Goal: Task Accomplishment & Management: Use online tool/utility

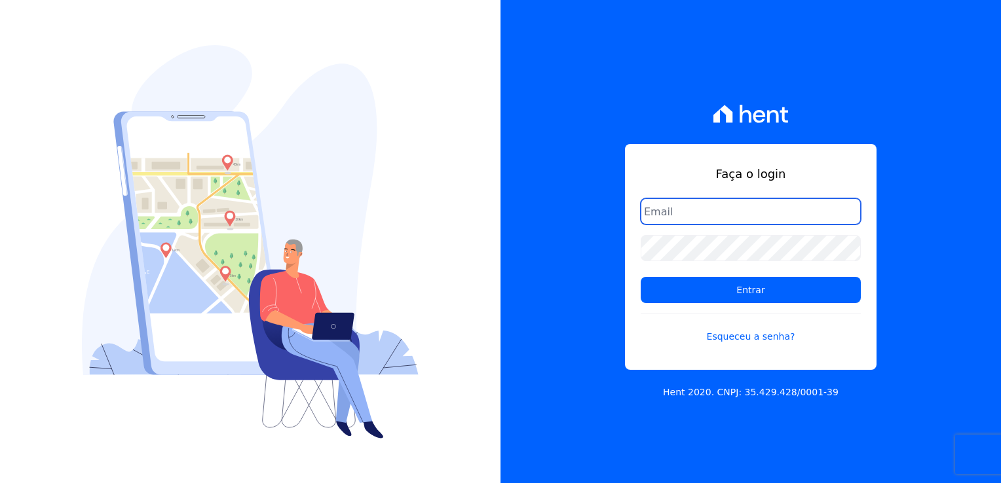
click at [697, 214] on input "email" at bounding box center [750, 211] width 220 height 26
type input "thayna@graalengenharia.com.br"
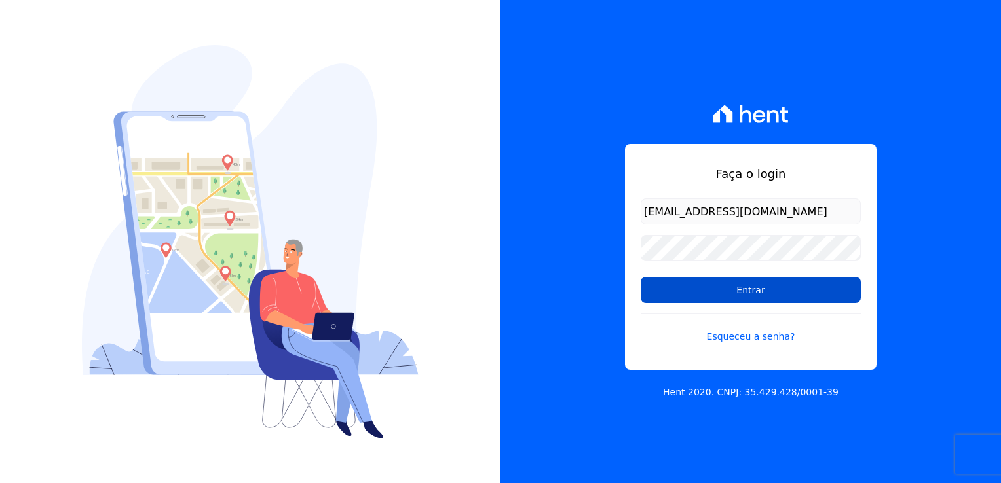
click at [824, 295] on input "Entrar" at bounding box center [750, 290] width 220 height 26
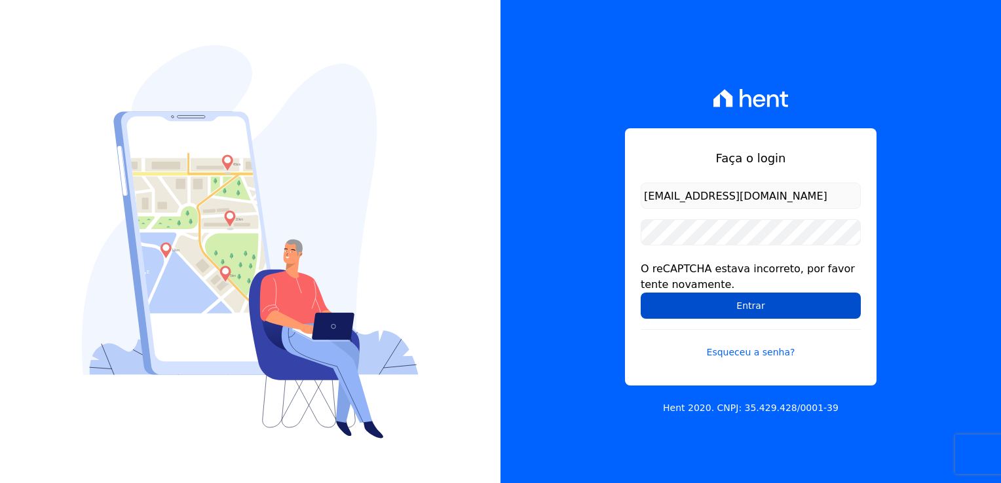
click at [737, 316] on input "Entrar" at bounding box center [750, 306] width 220 height 26
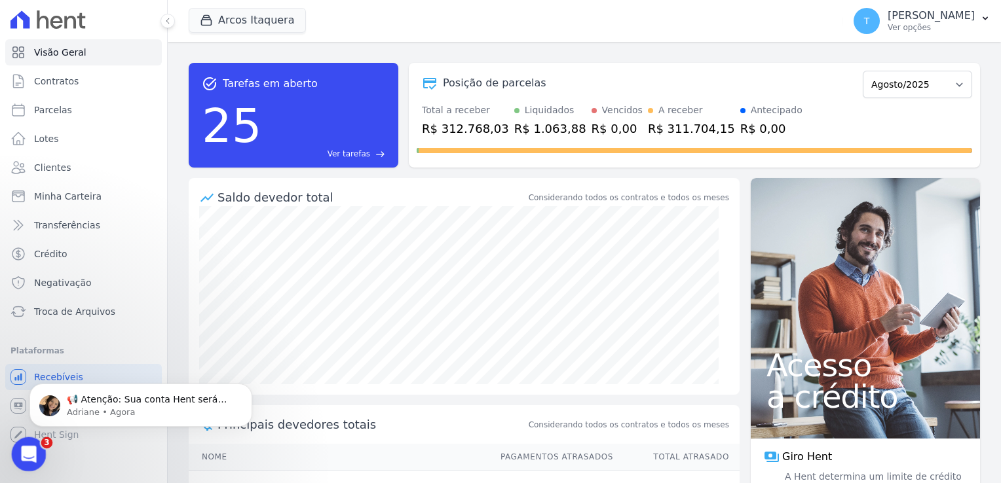
click at [25, 451] on icon "Abertura do Messenger da Intercom" at bounding box center [27, 453] width 22 height 22
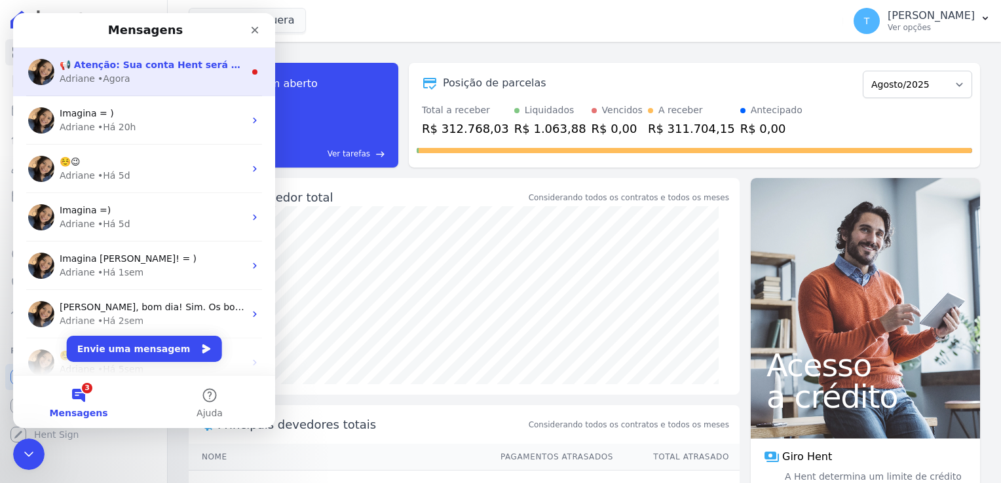
click at [151, 84] on div "Adriane • Agora" at bounding box center [152, 79] width 185 height 14
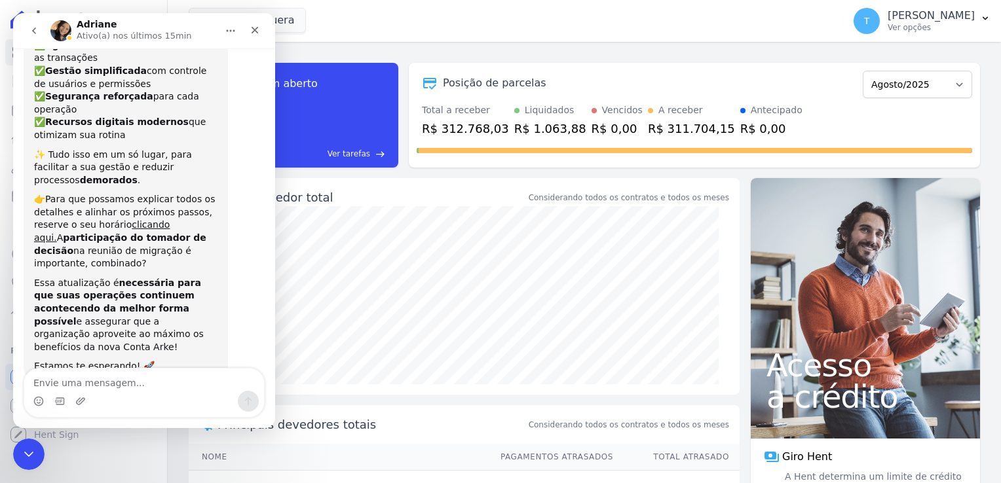
scroll to position [156, 0]
click at [17, 453] on div "Encerramento do Messenger da Intercom" at bounding box center [26, 452] width 31 height 31
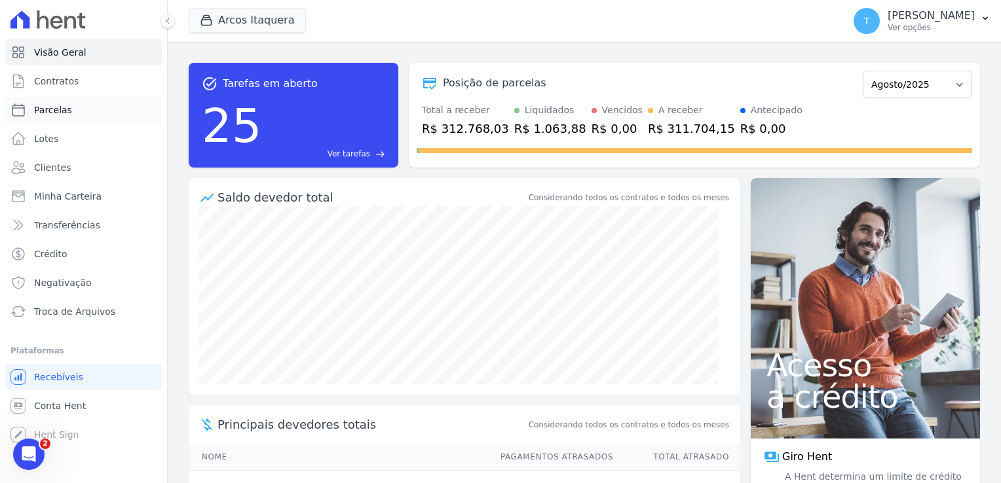
click at [54, 113] on span "Parcelas" at bounding box center [53, 109] width 38 height 13
select select
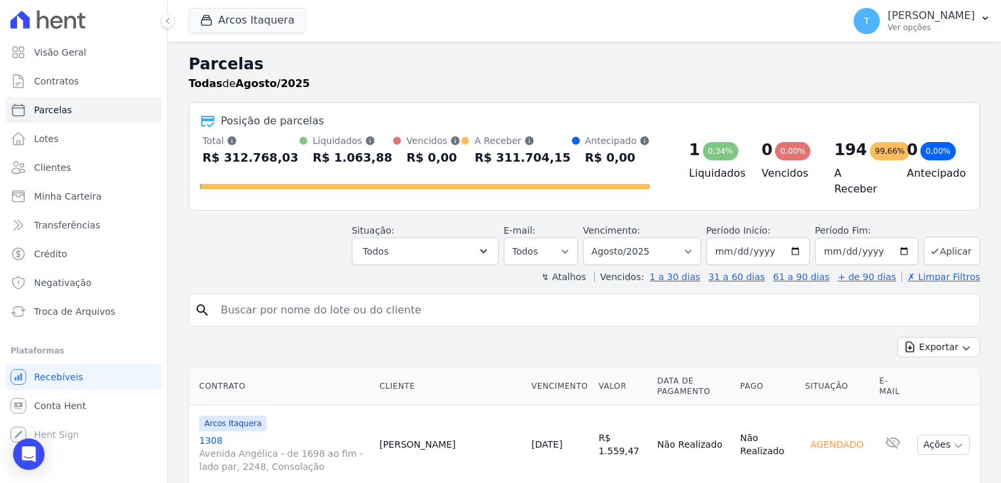
click at [338, 313] on input "search" at bounding box center [593, 310] width 761 height 26
click at [257, 16] on button "Arcos Itaquera" at bounding box center [247, 20] width 117 height 25
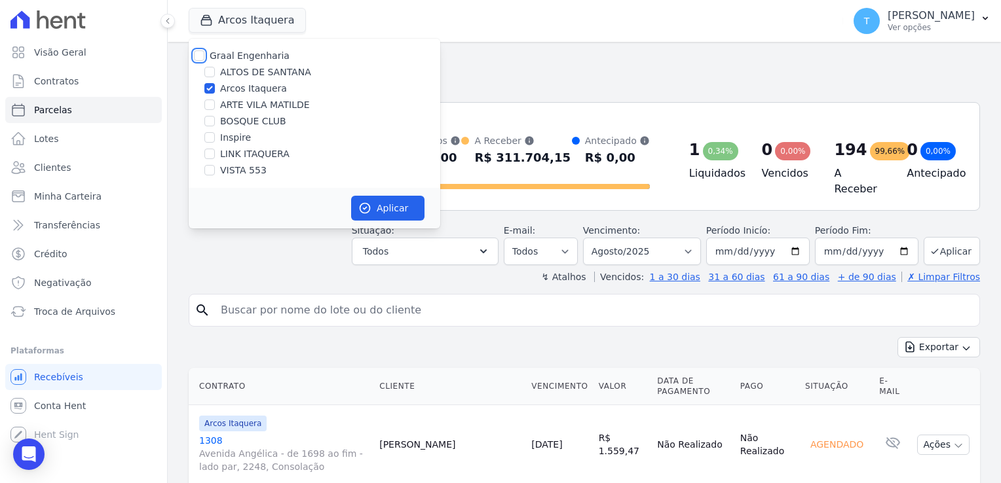
click at [200, 50] on input "Graal Engenharia" at bounding box center [199, 55] width 10 height 10
checkbox input "true"
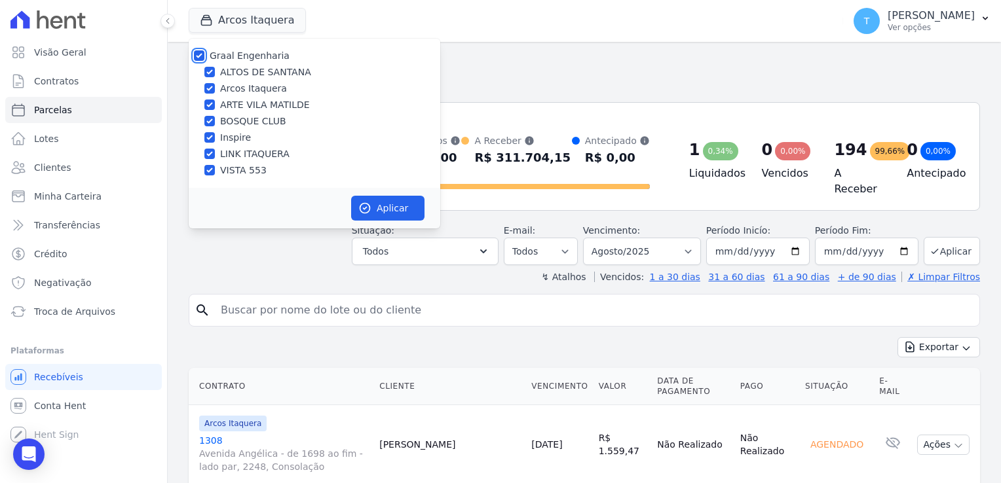
checkbox input "true"
click at [392, 220] on button "Aplicar" at bounding box center [387, 208] width 73 height 25
click at [311, 263] on header "Parcelas Todas de Agosto/2025 Posição de parcelas Total Soma das parcelas pagas…" at bounding box center [584, 167] width 791 height 231
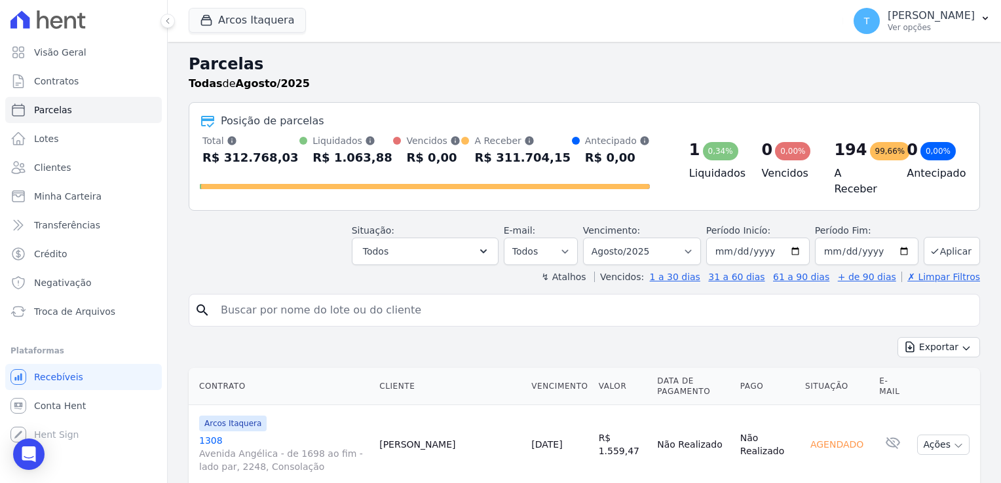
select select
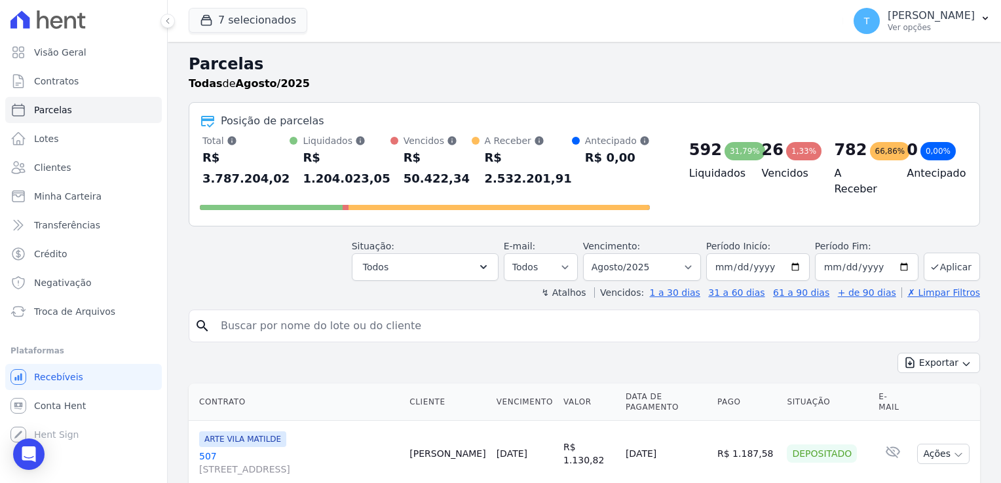
click at [304, 313] on input "search" at bounding box center [593, 326] width 761 height 26
paste input "[PERSON_NAME]"
type input "[PERSON_NAME]"
select select
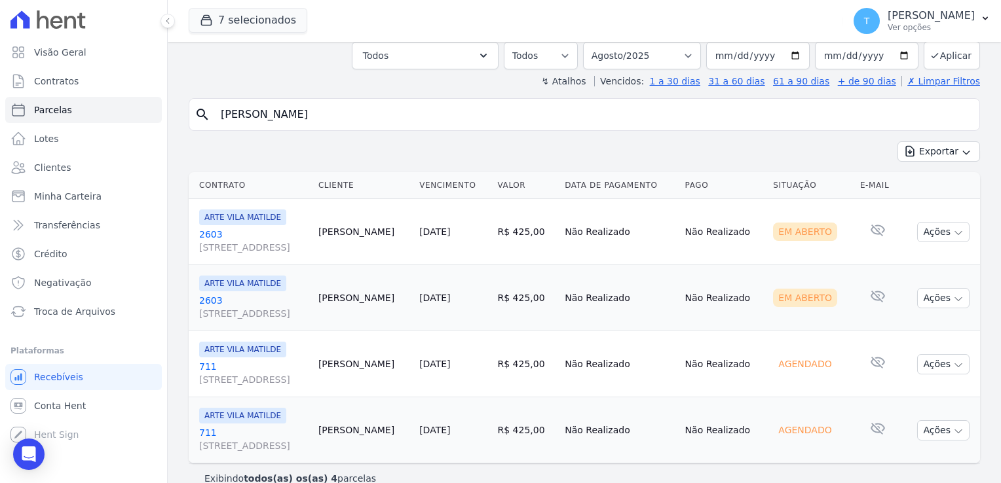
scroll to position [98, 0]
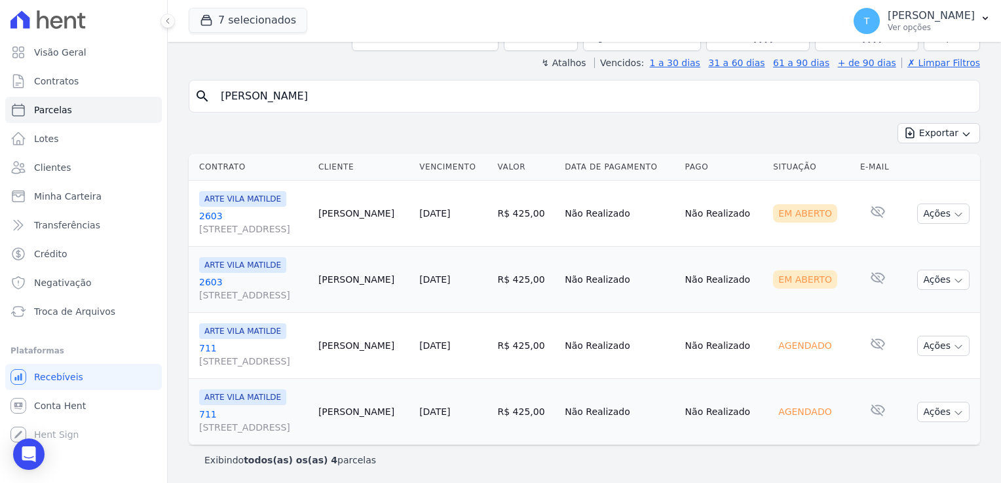
click at [215, 355] on span "[STREET_ADDRESS]" at bounding box center [253, 361] width 109 height 13
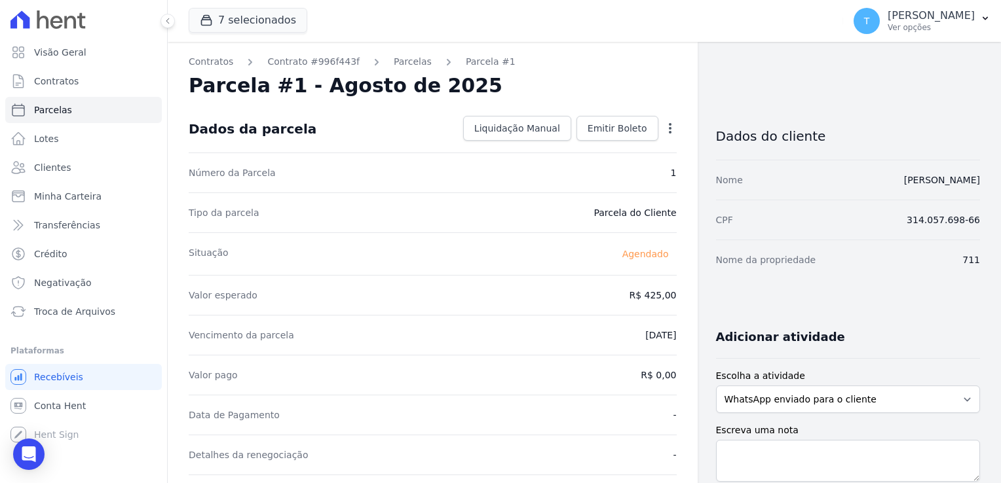
select select
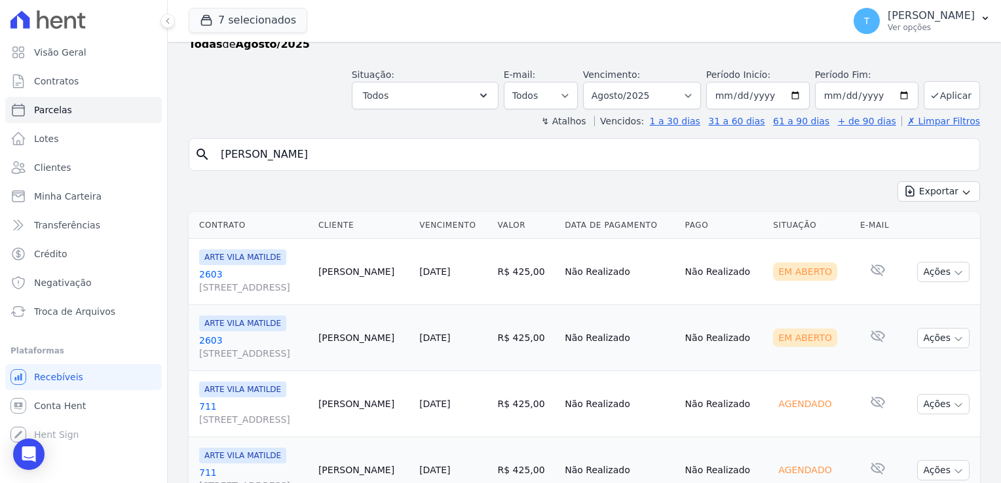
scroll to position [98, 0]
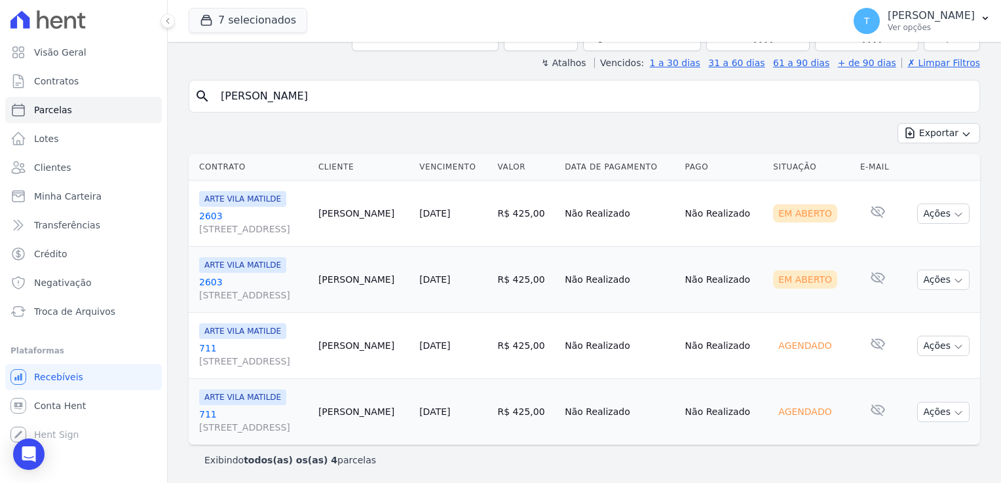
click at [231, 421] on span "[STREET_ADDRESS]" at bounding box center [253, 427] width 109 height 13
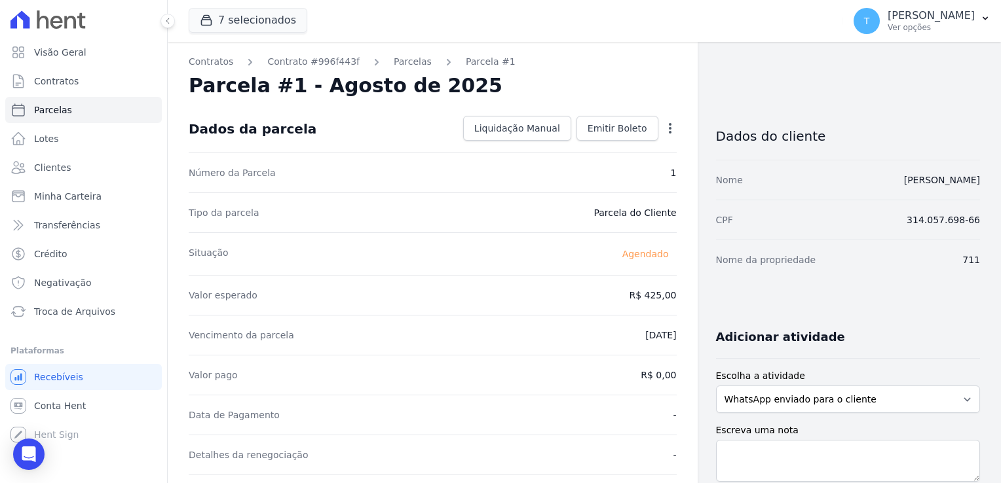
select select
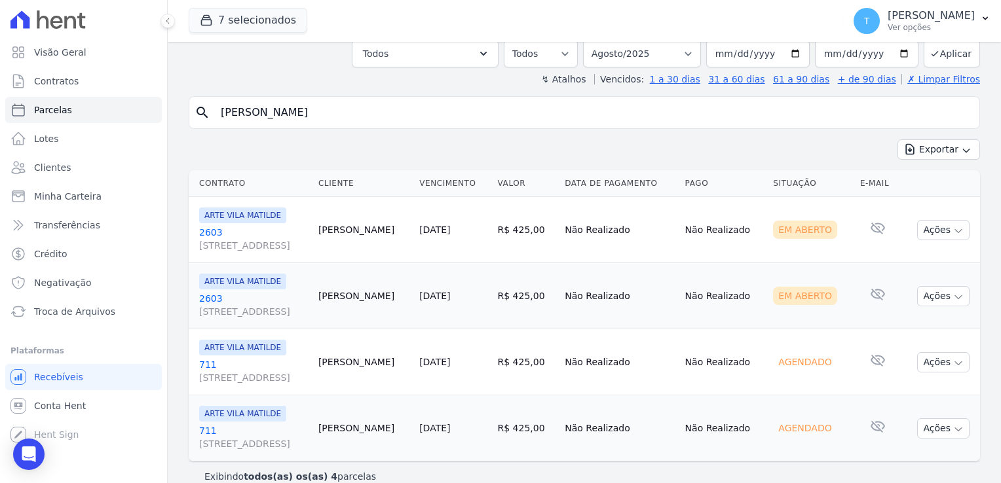
scroll to position [98, 0]
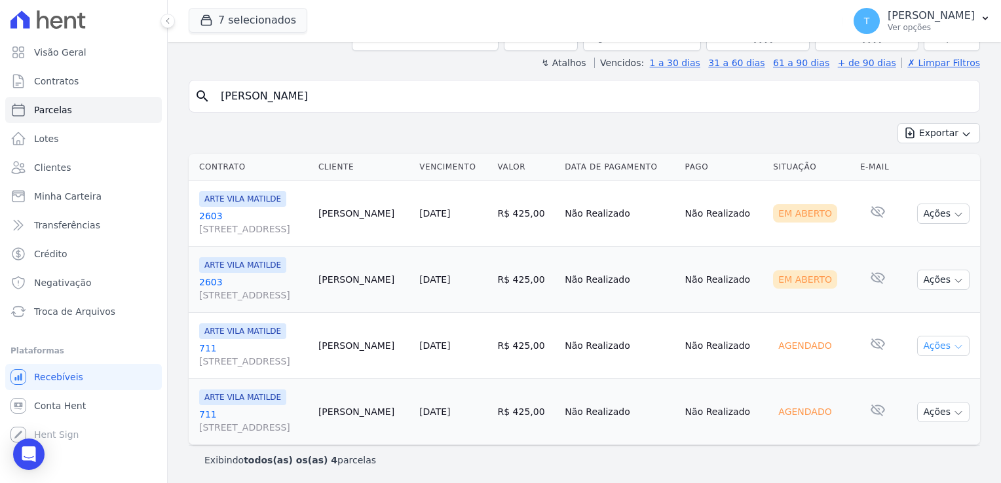
click at [953, 350] on icon "button" at bounding box center [958, 347] width 10 height 10
click at [715, 461] on div "Exibindo todos(as) os(as) 4 parcelas" at bounding box center [584, 460] width 760 height 13
click at [953, 409] on icon "button" at bounding box center [958, 413] width 10 height 10
click at [953, 411] on icon "button" at bounding box center [958, 413] width 10 height 10
click at [953, 214] on icon "button" at bounding box center [958, 215] width 10 height 10
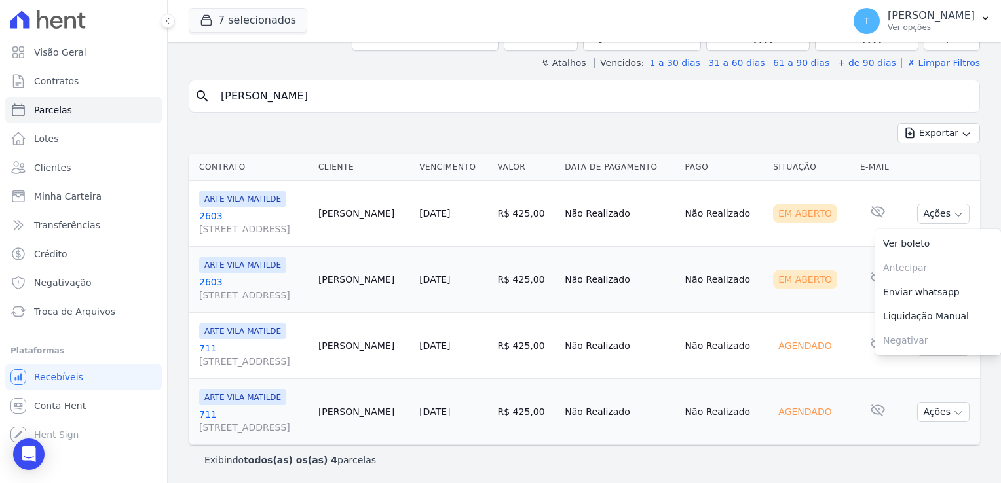
click at [742, 247] on td "Não Realizado" at bounding box center [724, 280] width 88 height 66
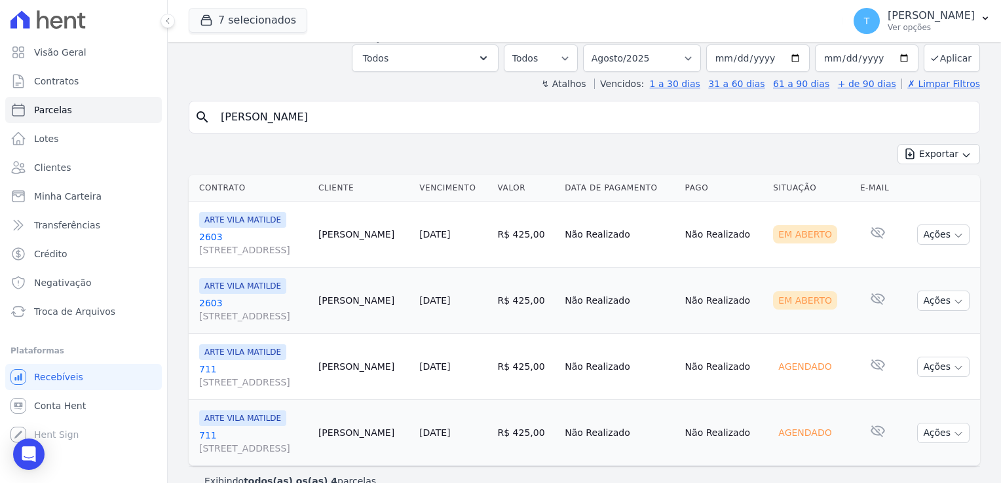
scroll to position [0, 0]
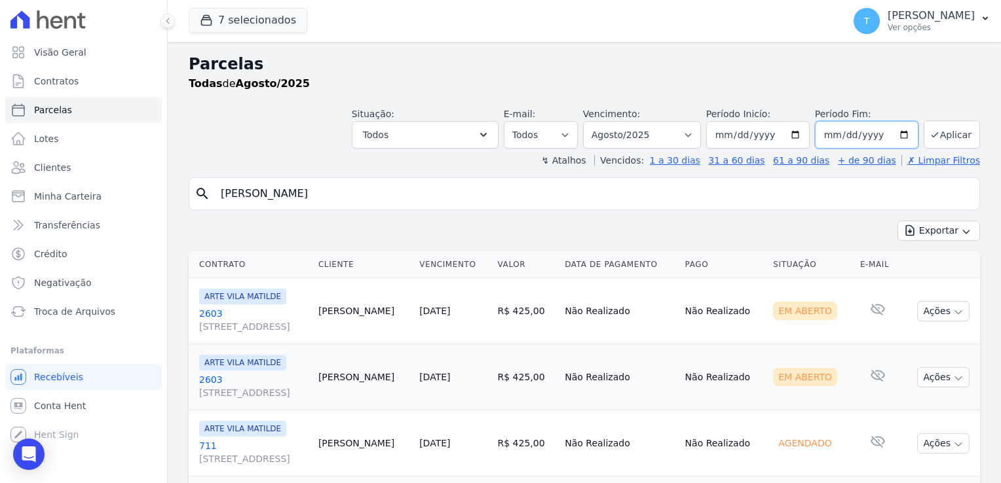
click at [897, 135] on input "[DATE]" at bounding box center [866, 135] width 103 height 28
type input "[DATE]"
click at [935, 140] on button "Aplicar" at bounding box center [951, 134] width 56 height 28
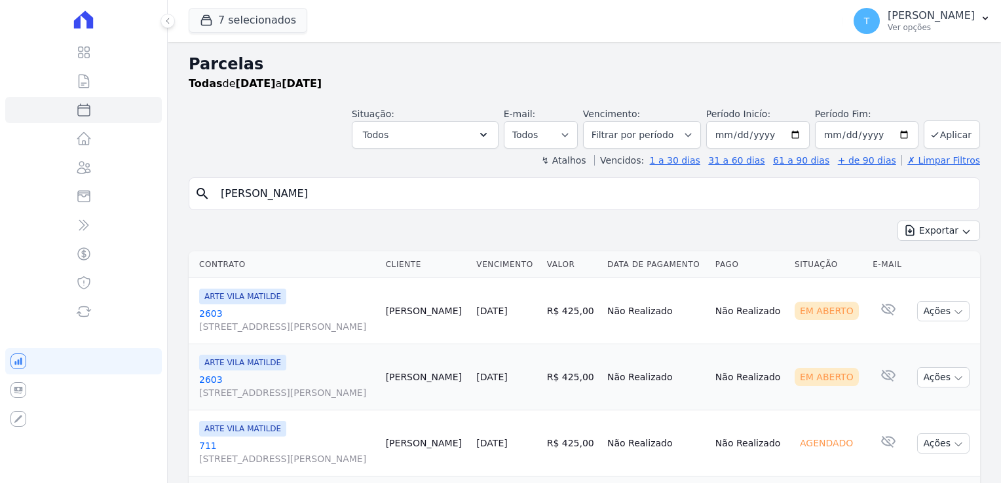
select select
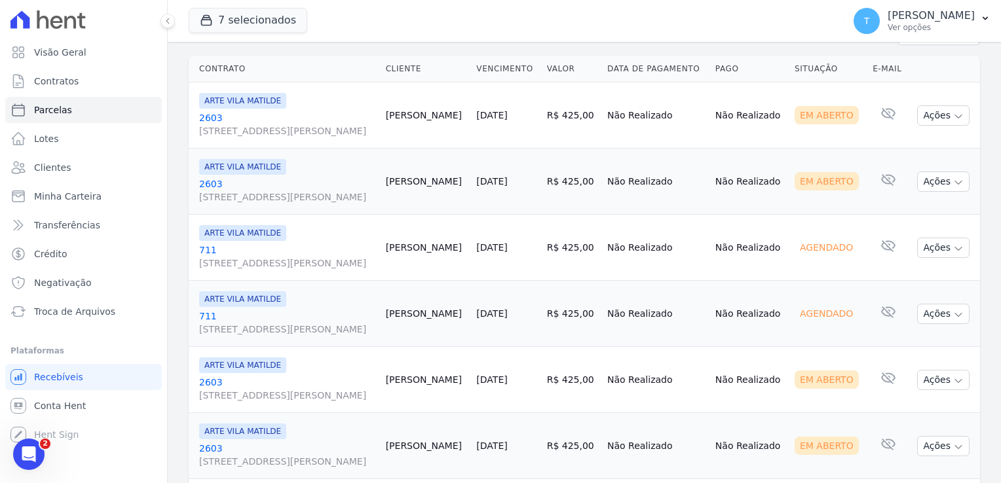
scroll to position [196, 0]
click at [953, 250] on icon "button" at bounding box center [958, 248] width 10 height 10
click at [953, 251] on icon "button" at bounding box center [958, 248] width 10 height 10
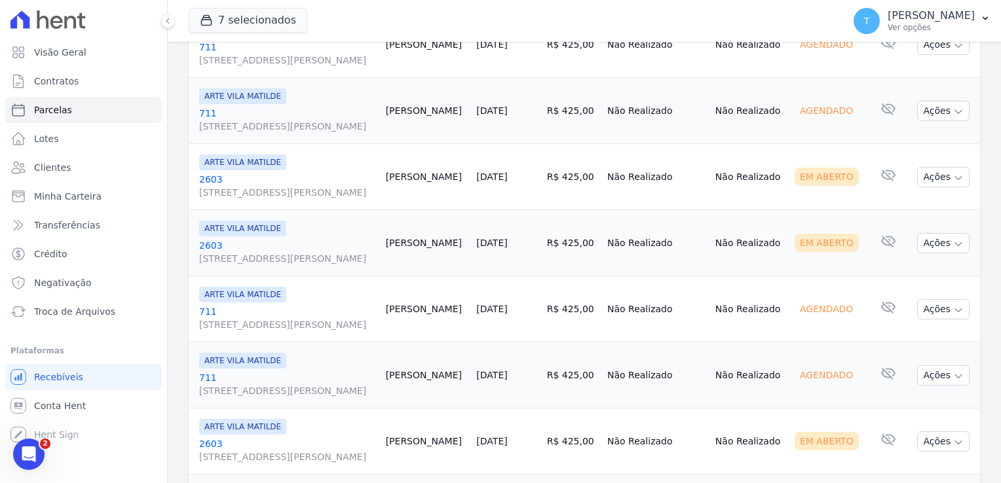
scroll to position [170, 0]
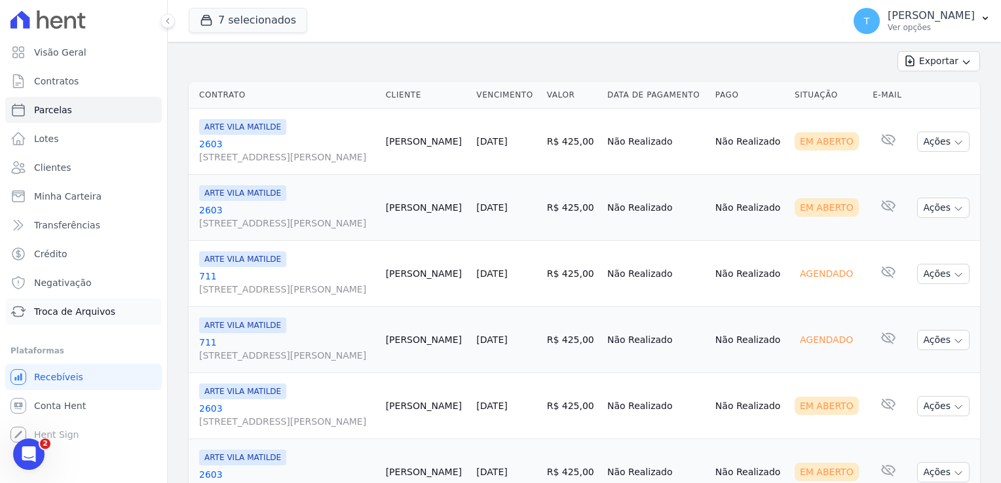
click at [65, 310] on span "Troca de Arquivos" at bounding box center [74, 311] width 81 height 13
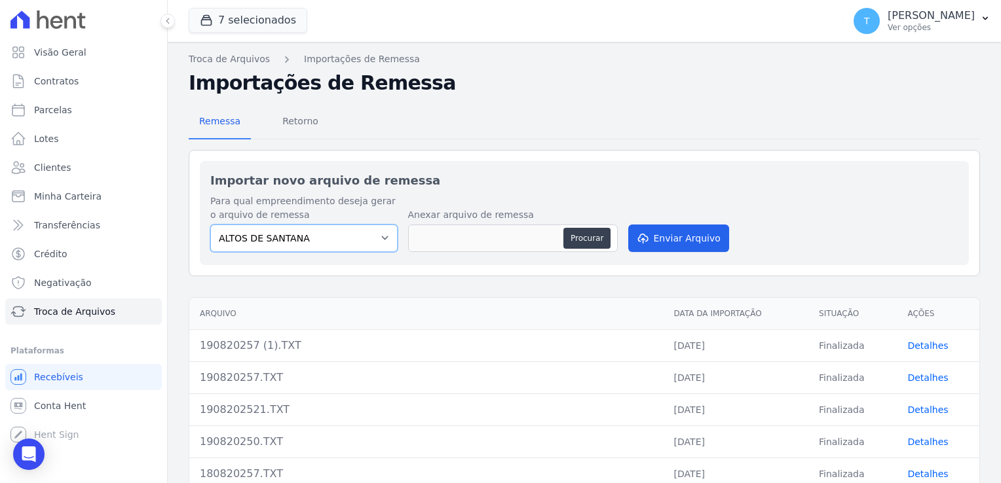
click at [384, 236] on select "ALTOS DE SANTANA Arcos Itaquera ARTE VILA MATILDE BOSQUE CLUB Inspire LINK ITAQ…" at bounding box center [303, 239] width 187 height 28
select select "f2036c47-f869-4cf7-aa49-d68e524f2024"
click at [210, 225] on select "ALTOS DE SANTANA Arcos Itaquera ARTE VILA MATILDE BOSQUE CLUB Inspire LINK ITAQ…" at bounding box center [303, 239] width 187 height 28
click at [574, 244] on button "Procurar" at bounding box center [586, 238] width 47 height 21
type input "200820250.TXT"
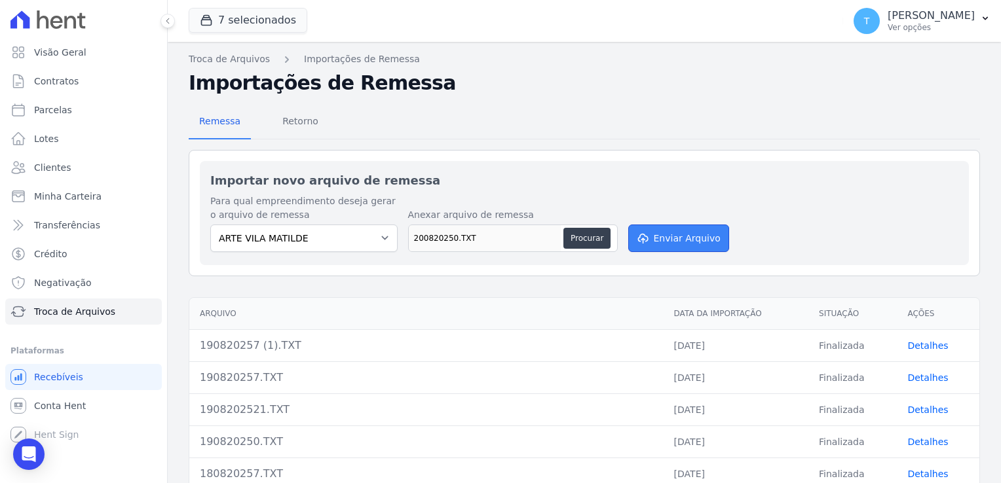
click at [665, 240] on button "Enviar Arquivo" at bounding box center [678, 239] width 101 height 28
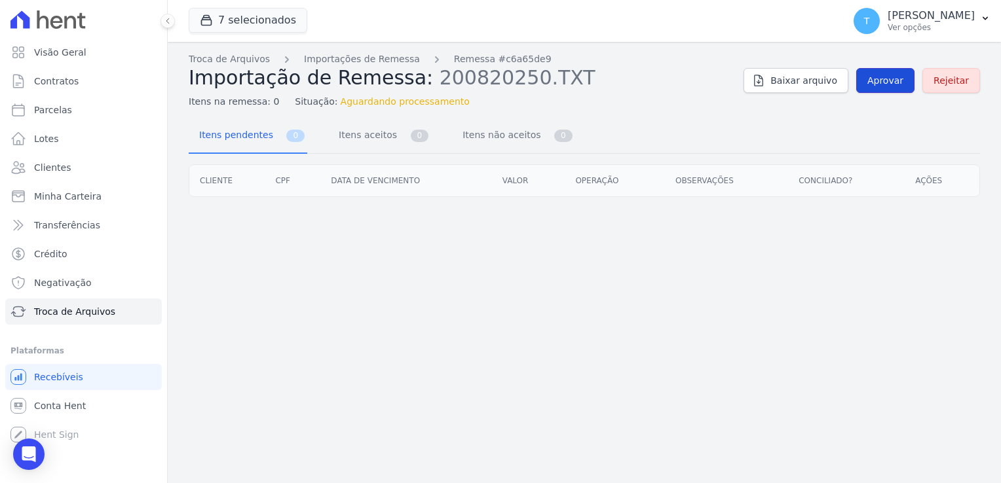
click at [895, 80] on span "Aprovar" at bounding box center [885, 80] width 36 height 13
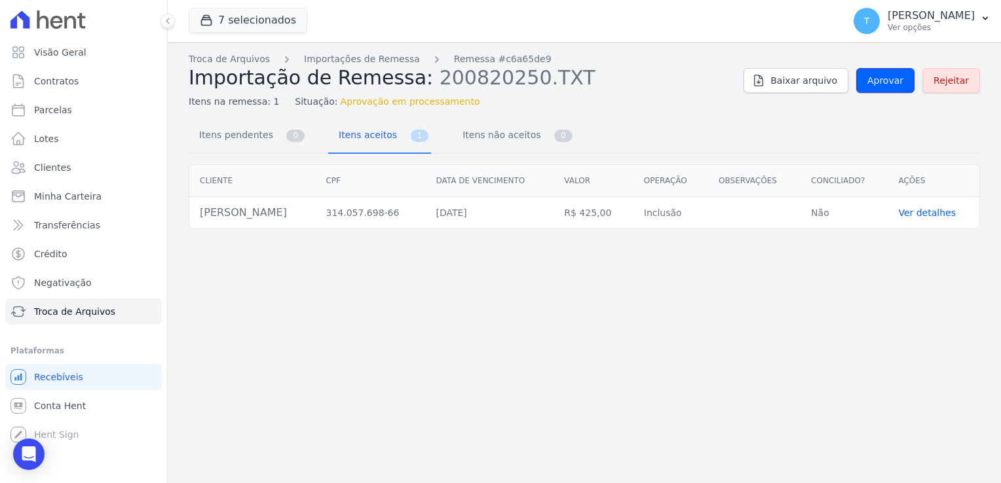
click at [895, 80] on span "Aprovar" at bounding box center [885, 80] width 36 height 13
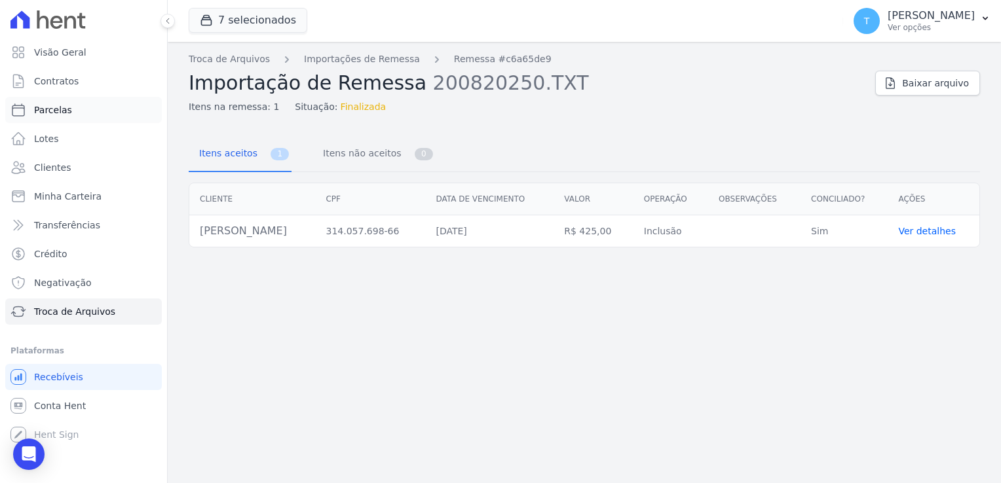
click at [60, 118] on link "Parcelas" at bounding box center [83, 110] width 157 height 26
select select
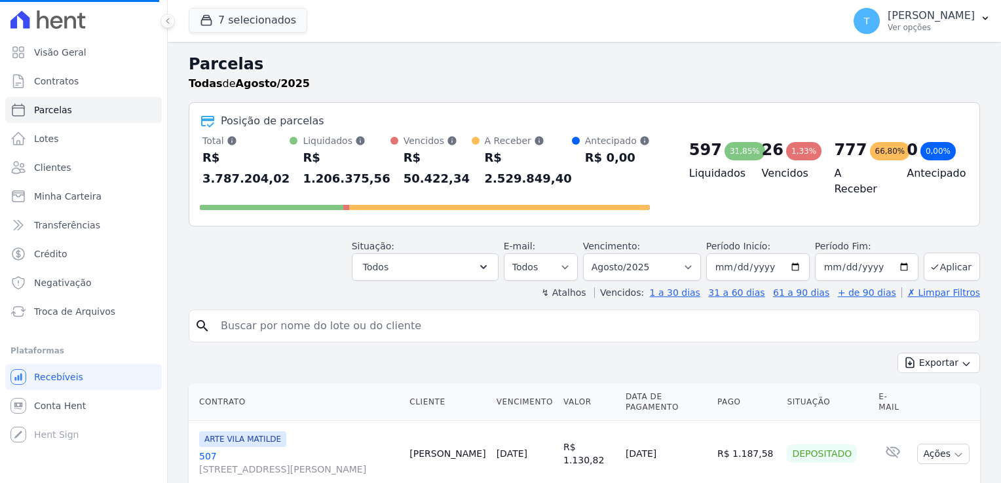
select select
click at [309, 313] on input "search" at bounding box center [593, 326] width 761 height 26
paste input "[PERSON_NAME]"
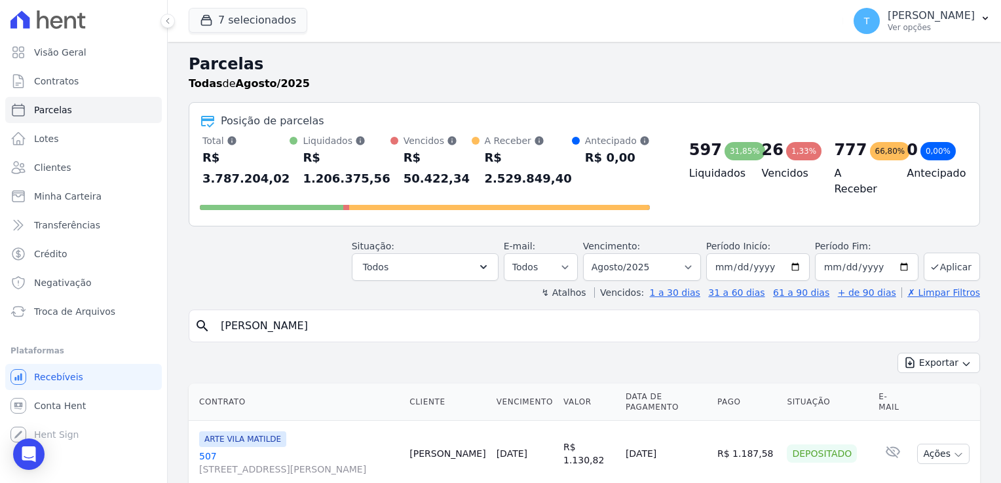
type input "[PERSON_NAME]"
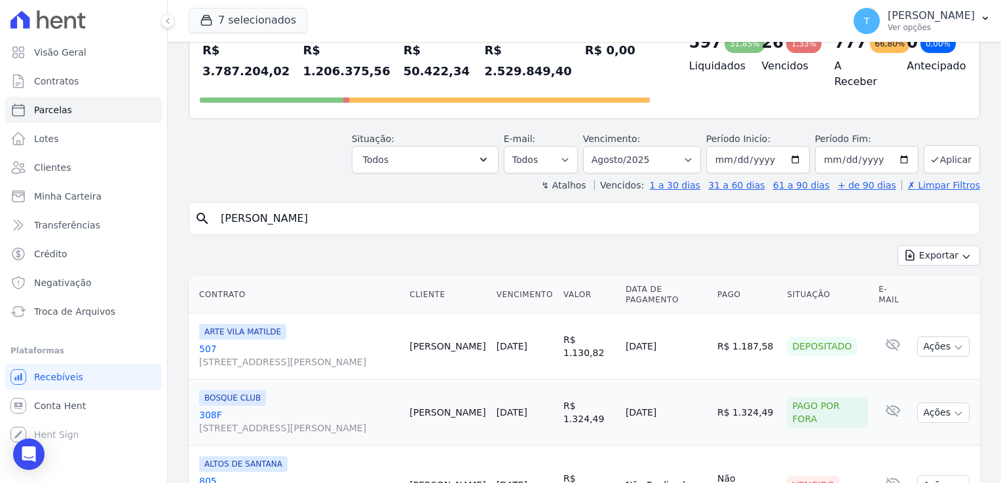
scroll to position [131, 0]
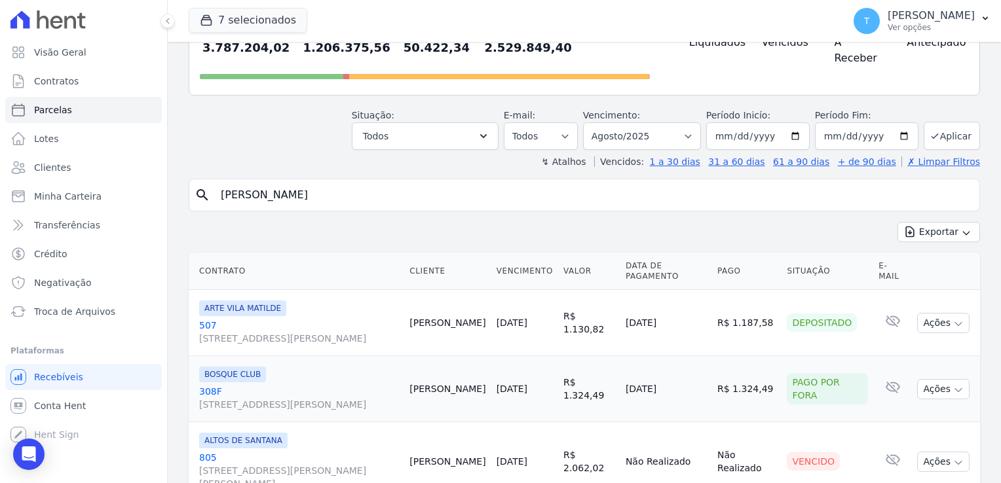
click at [481, 182] on input "[PERSON_NAME]" at bounding box center [593, 195] width 761 height 26
select select
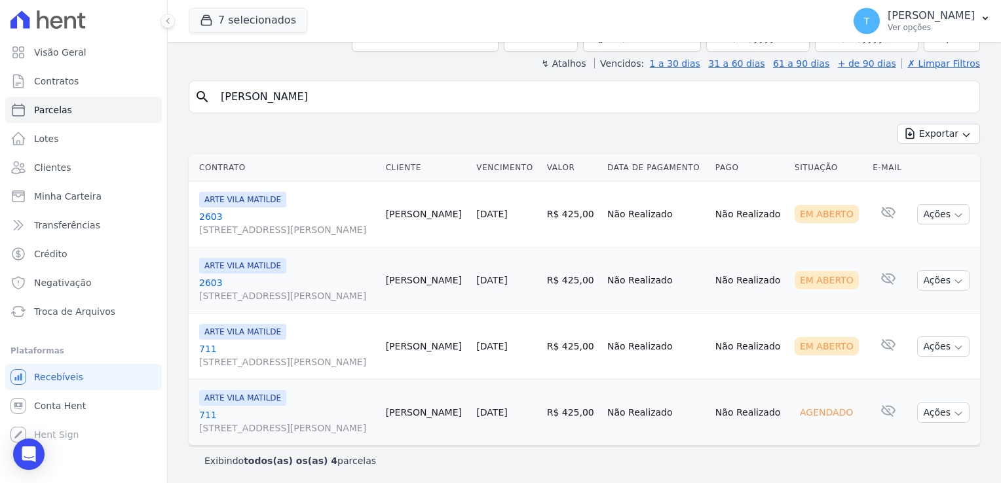
scroll to position [98, 0]
click at [953, 348] on icon "button" at bounding box center [958, 347] width 10 height 10
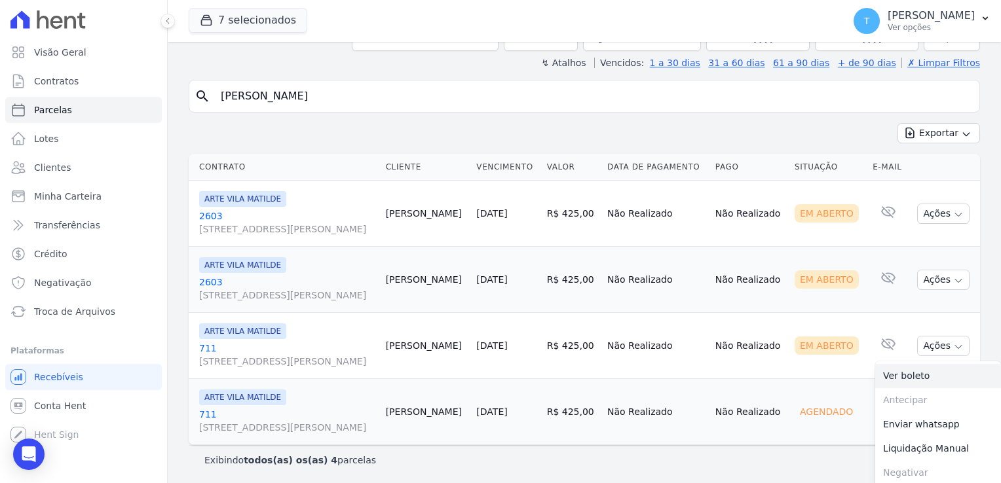
click at [925, 376] on link "Ver boleto" at bounding box center [938, 376] width 126 height 24
